Goal: Transaction & Acquisition: Purchase product/service

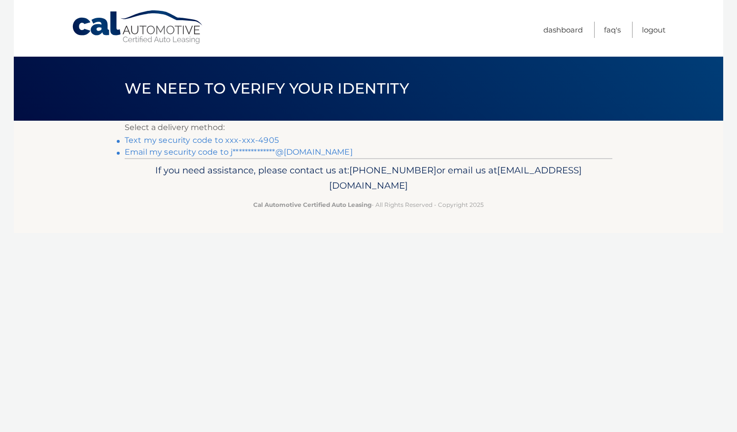
click at [209, 152] on link "**********" at bounding box center [239, 151] width 228 height 9
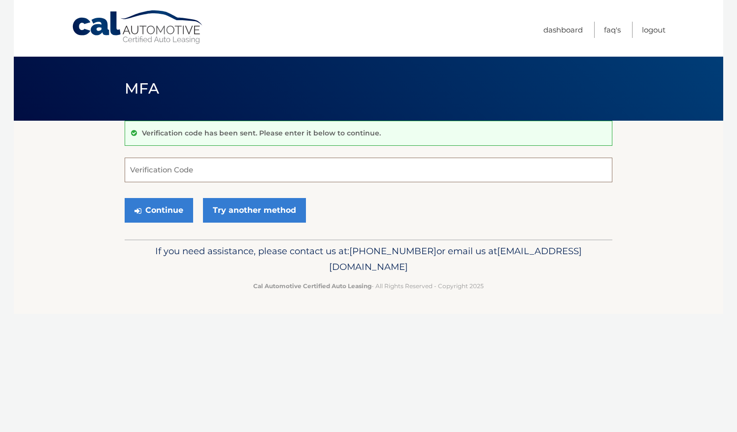
click at [145, 168] on input "Verification Code" at bounding box center [369, 170] width 488 height 25
paste input "846940"
click at [157, 207] on button "Continue" at bounding box center [159, 210] width 68 height 25
click at [160, 207] on button "Continue" at bounding box center [159, 210] width 68 height 25
click at [192, 166] on input "846940" at bounding box center [369, 170] width 488 height 25
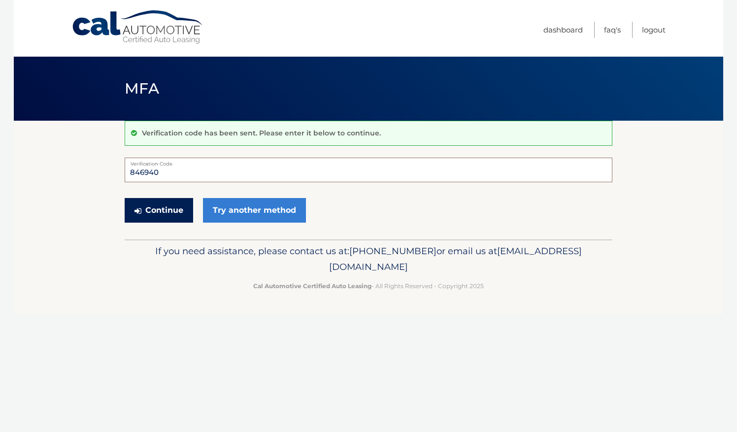
type input "846940"
click at [167, 214] on button "Continue" at bounding box center [159, 210] width 68 height 25
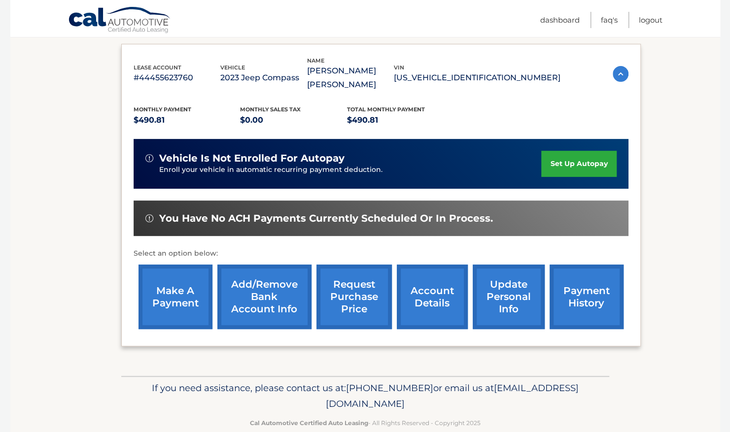
scroll to position [162, 0]
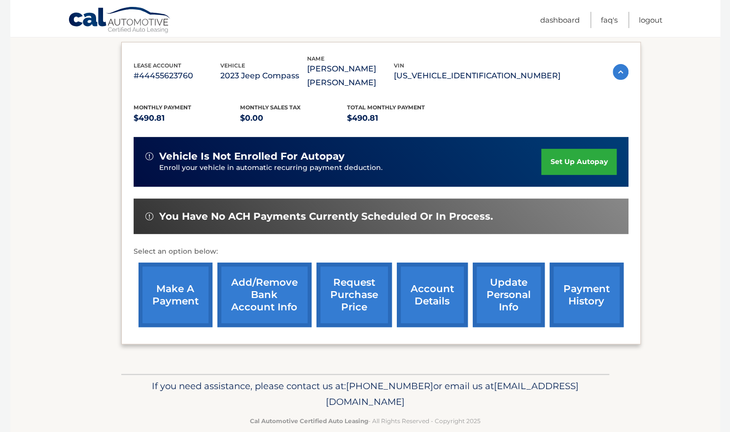
click at [178, 276] on link "make a payment" at bounding box center [175, 295] width 74 height 65
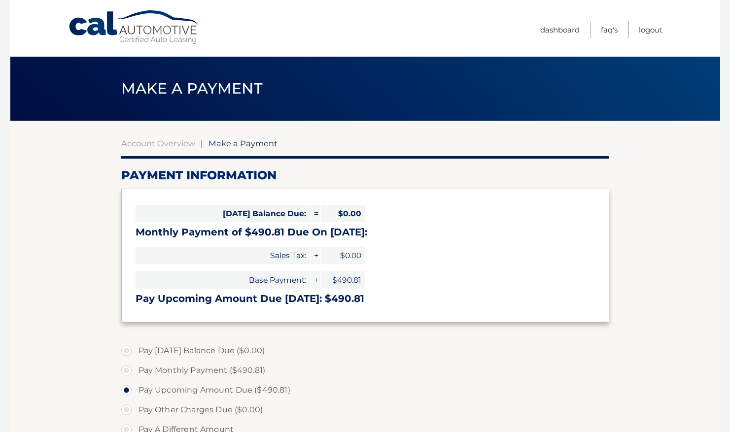
select select "Mzg5MThmYjUtY2I4OS00MTkwLWExN2QtNGQ5MmQxYTM3ZTYy"
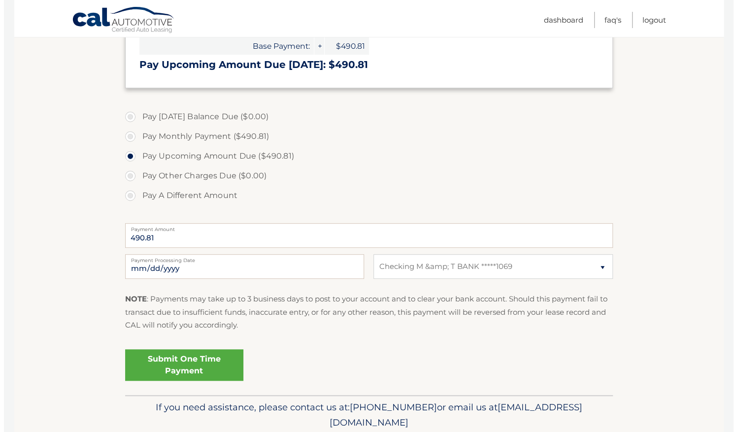
scroll to position [239, 0]
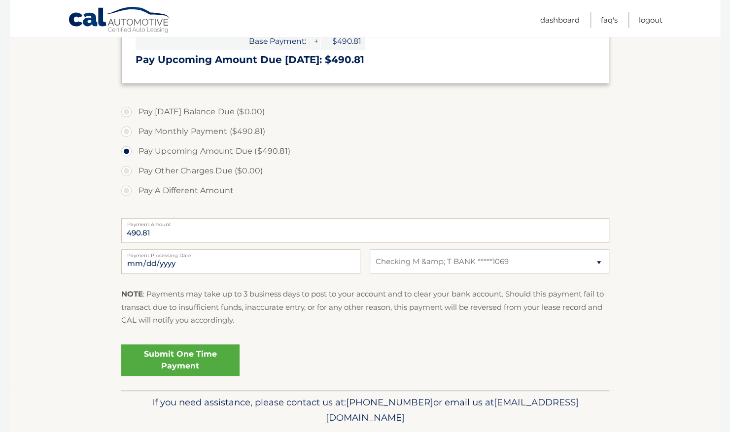
click at [183, 360] on link "Submit One Time Payment" at bounding box center [180, 360] width 118 height 32
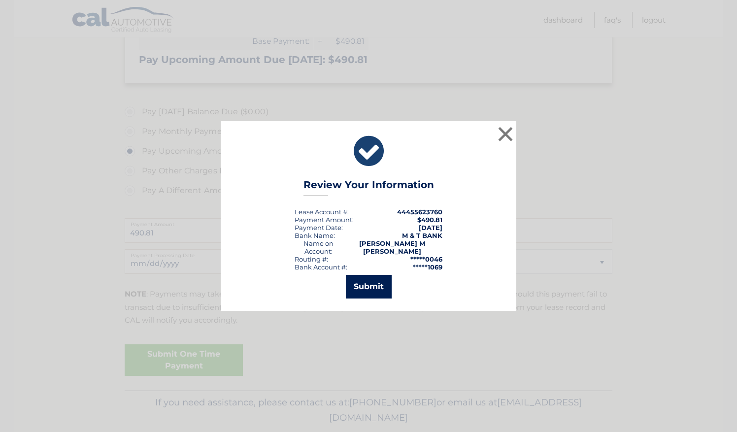
click at [372, 285] on button "Submit" at bounding box center [369, 287] width 46 height 24
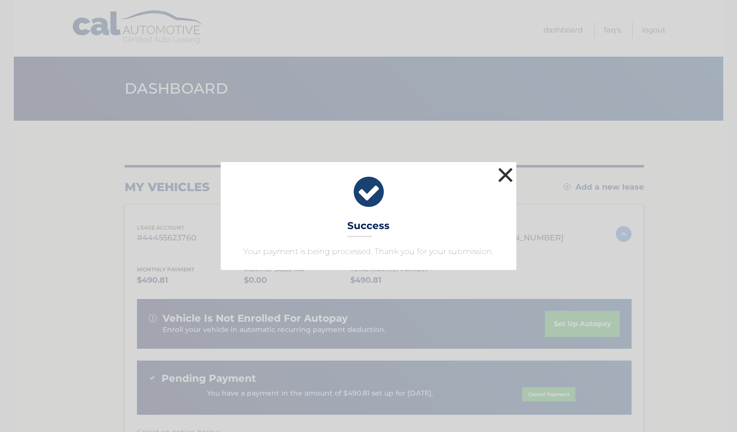
click at [508, 178] on button "×" at bounding box center [506, 175] width 20 height 20
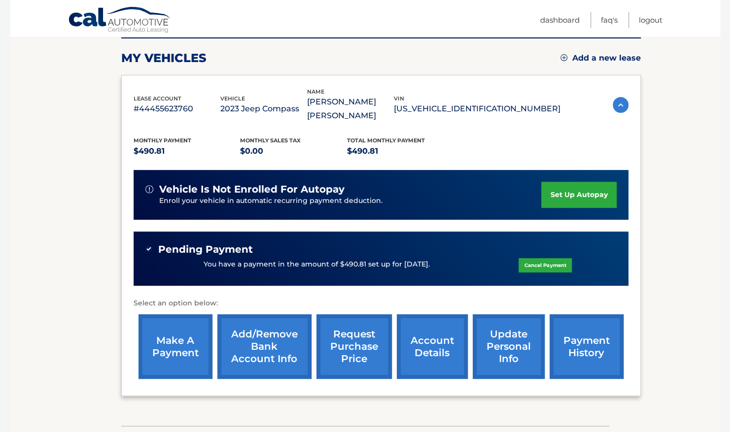
scroll to position [183, 0]
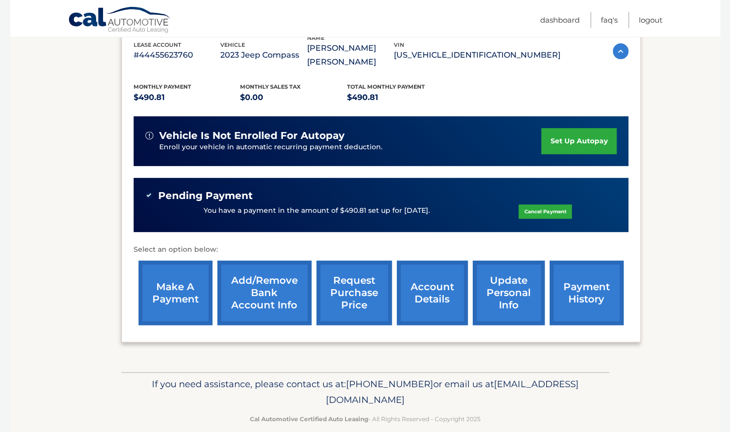
click at [423, 284] on link "account details" at bounding box center [432, 293] width 71 height 65
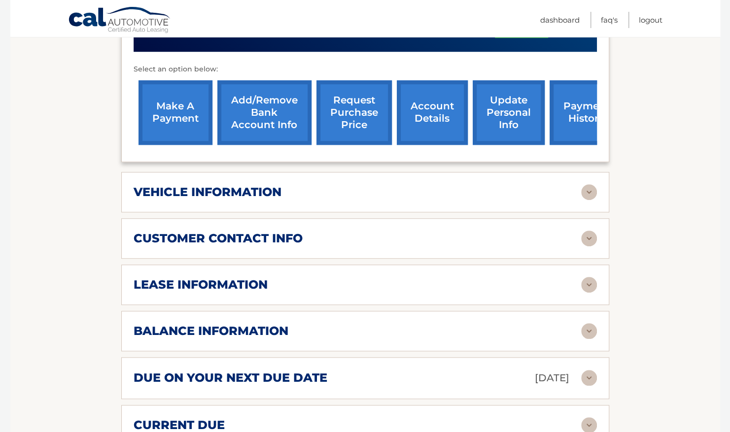
scroll to position [381, 0]
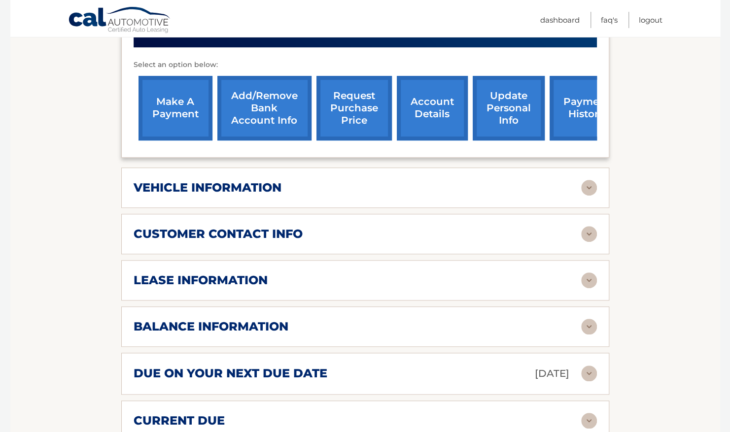
click at [588, 180] on img at bounding box center [589, 188] width 16 height 16
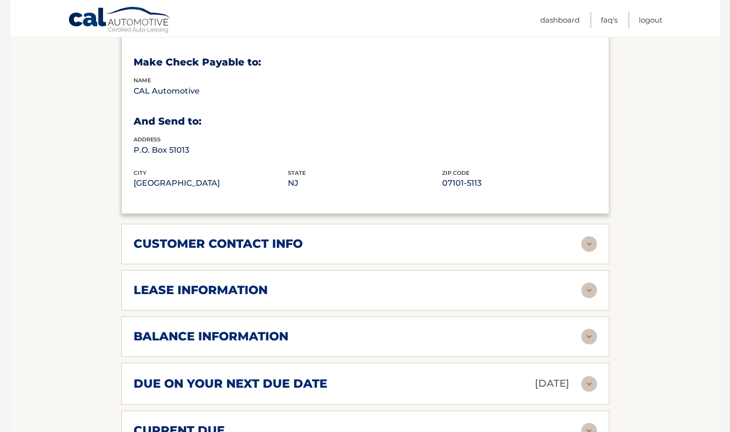
scroll to position [610, 0]
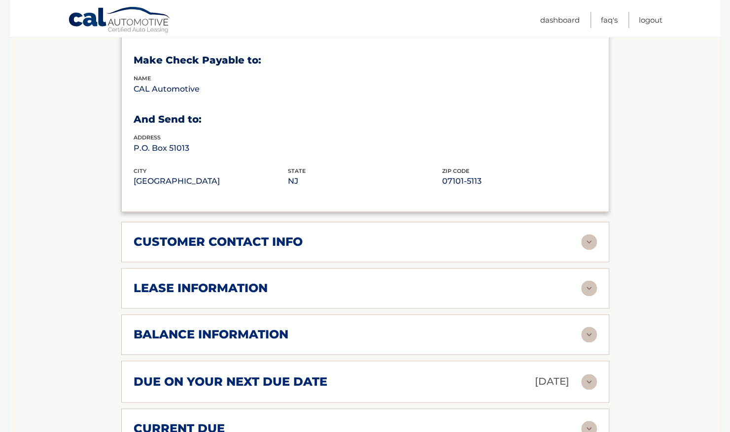
click at [595, 280] on img at bounding box center [589, 288] width 16 height 16
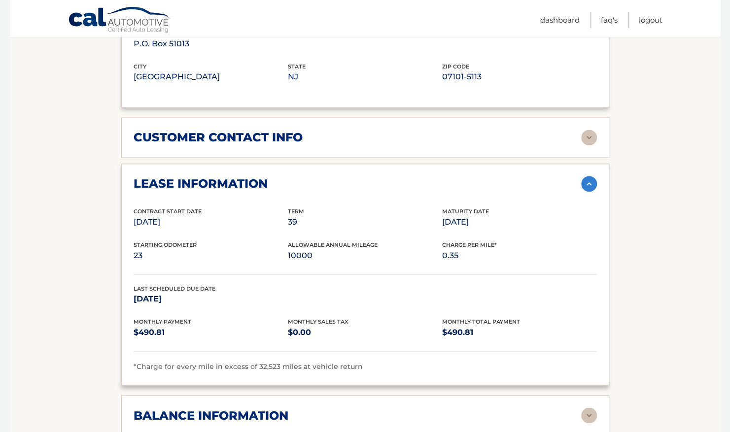
scroll to position [716, 0]
